Goal: Find specific page/section: Find specific page/section

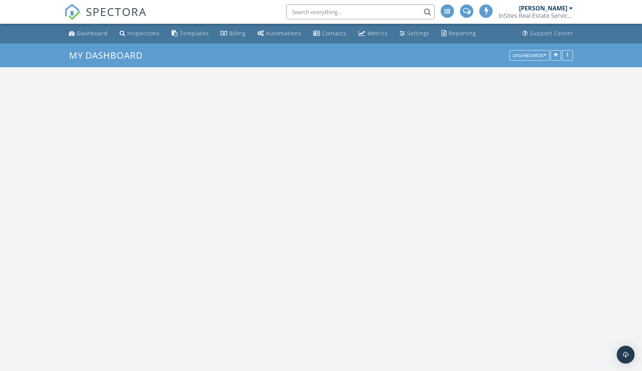
click at [320, 11] on input "text" at bounding box center [360, 11] width 149 height 15
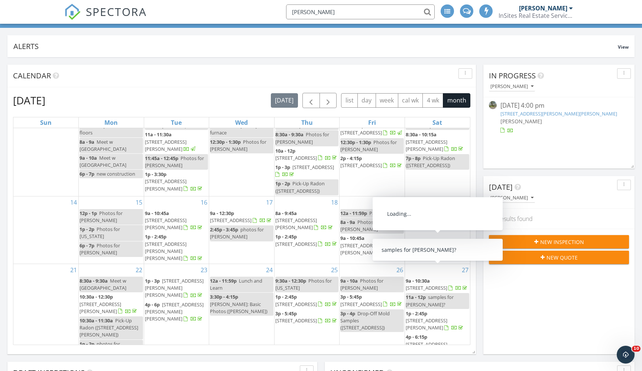
scroll to position [178, 0]
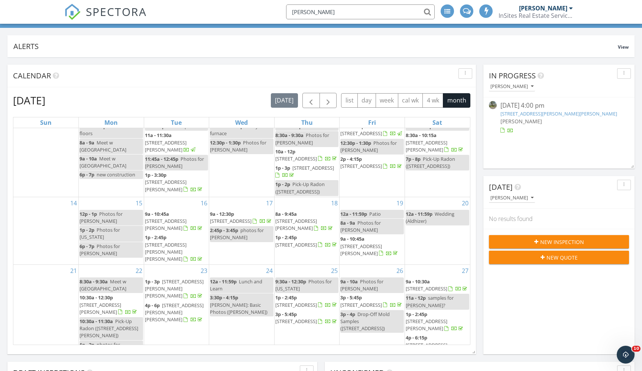
click at [313, 12] on input "smith" at bounding box center [360, 11] width 149 height 15
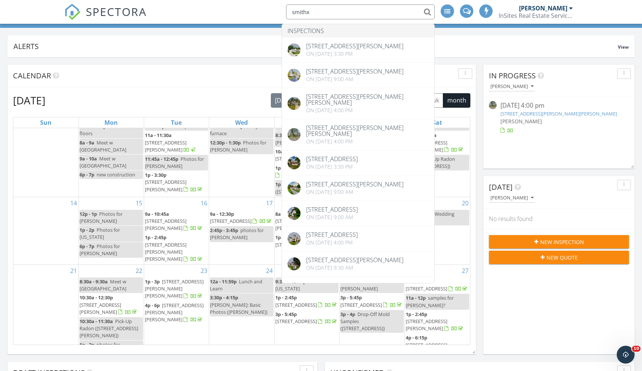
click at [313, 12] on input "smithx" at bounding box center [360, 11] width 149 height 15
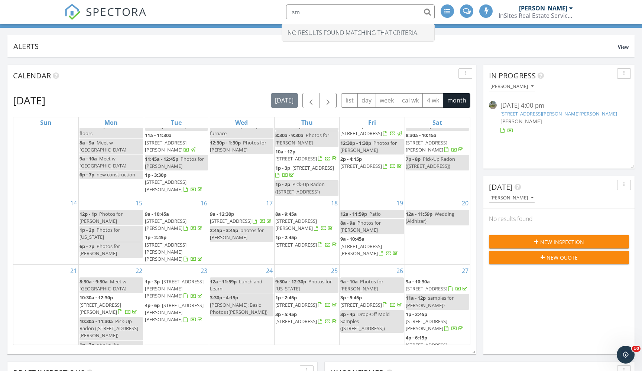
type input "s"
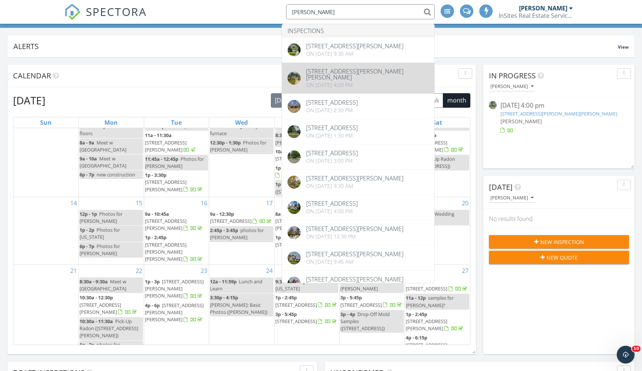
type input "josh"
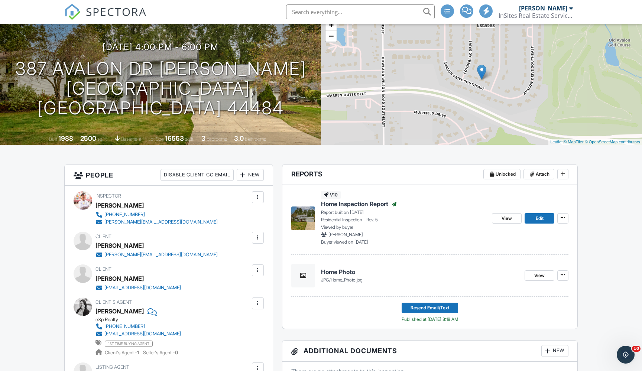
scroll to position [58, 0]
